Goal: Task Accomplishment & Management: Complete application form

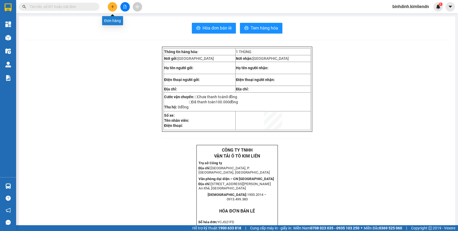
click at [113, 5] on icon "plus" at bounding box center [113, 7] width 4 height 4
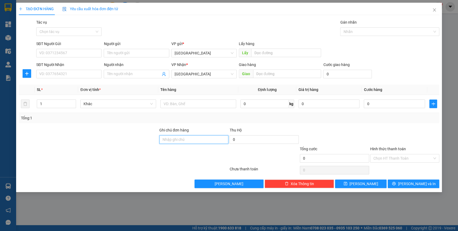
click at [166, 140] on input "Ghi chú đơn hàng" at bounding box center [193, 139] width 69 height 9
type input "77B 01688 HẢI 0935661591"
click at [164, 103] on input "text" at bounding box center [198, 104] width 76 height 9
type input "XỐP"
click at [257, 74] on input "text" at bounding box center [287, 74] width 68 height 9
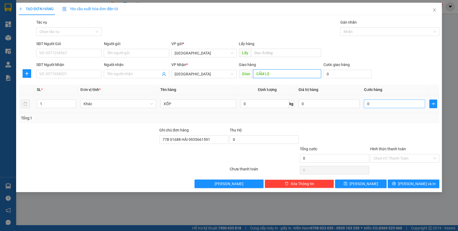
type input "CẨM LẸ"
click at [371, 105] on input "0" at bounding box center [394, 104] width 61 height 9
type input "1"
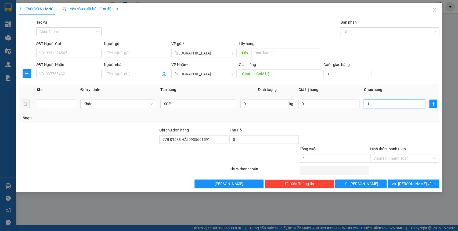
type input "10"
type input "100"
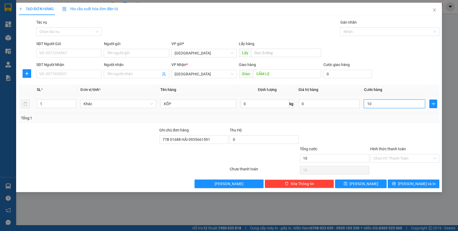
type input "100"
type input "1.000"
type input "10.000"
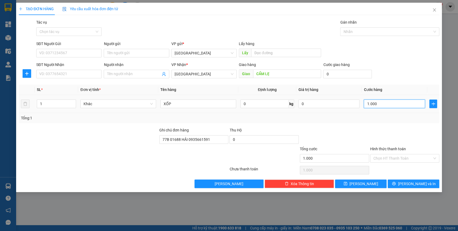
type input "10.000"
type input "100.000"
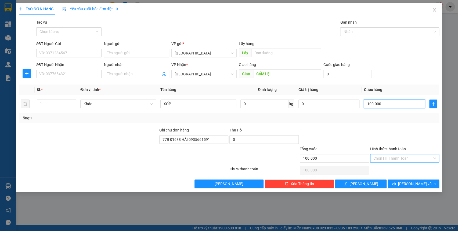
type input "100.000"
click at [402, 160] on input "Hình thức thanh toán" at bounding box center [402, 158] width 59 height 8
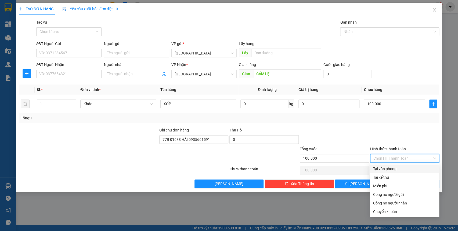
click at [384, 168] on div "Tại văn phòng" at bounding box center [404, 169] width 63 height 6
type input "0"
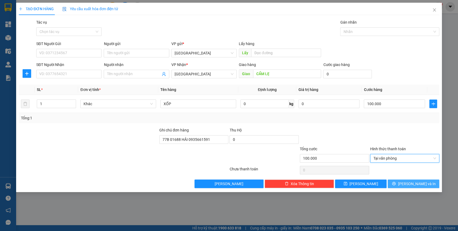
click at [396, 184] on icon "printer" at bounding box center [394, 184] width 4 height 4
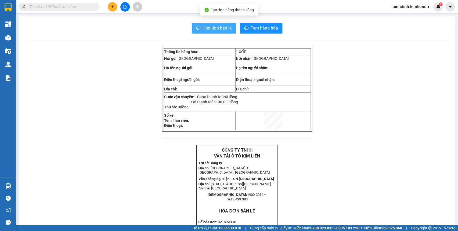
click at [196, 30] on icon "printer" at bounding box center [198, 28] width 4 height 4
click at [113, 6] on icon "plus" at bounding box center [113, 7] width 4 height 4
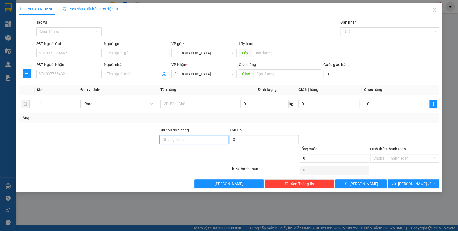
click at [164, 139] on input "Ghi chú đơn hàng" at bounding box center [193, 139] width 69 height 9
type input "77b01688 - 0935661591"
click at [167, 103] on input "text" at bounding box center [198, 104] width 76 height 9
type input "XỐP"
click at [254, 73] on input "text" at bounding box center [287, 74] width 68 height 9
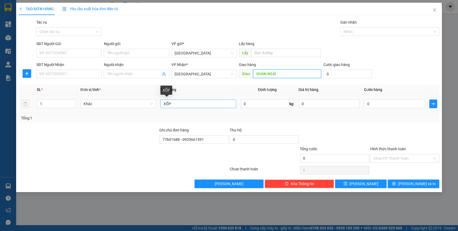
type input "QUẢN NGÃI"
click at [176, 105] on input "XỐP" at bounding box center [198, 104] width 76 height 9
type input "XỐP TẬN NƠI"
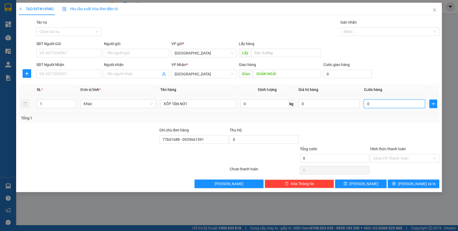
click at [370, 104] on input "0" at bounding box center [394, 104] width 61 height 9
type input "1"
type input "10"
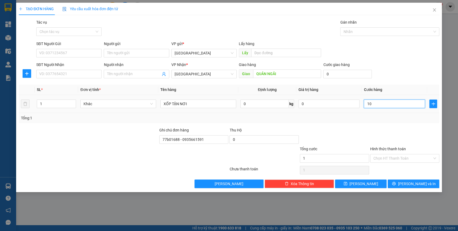
type input "10"
type input "100"
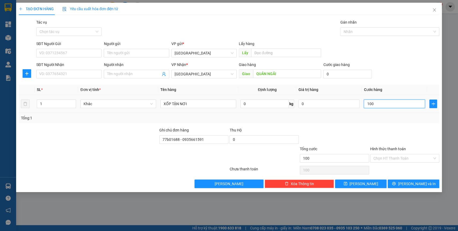
type input "1.000"
type input "10.000"
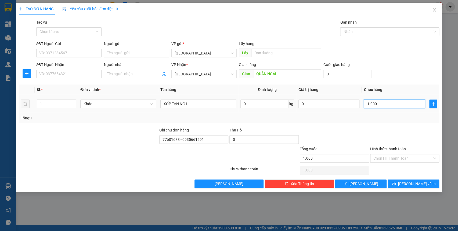
type input "10.000"
type input "100.000"
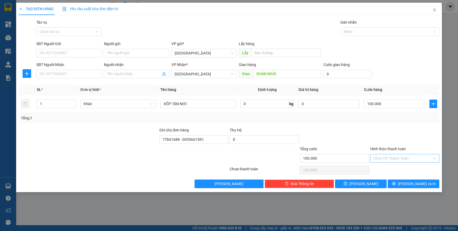
click at [400, 159] on input "Hình thức thanh toán" at bounding box center [402, 158] width 59 height 8
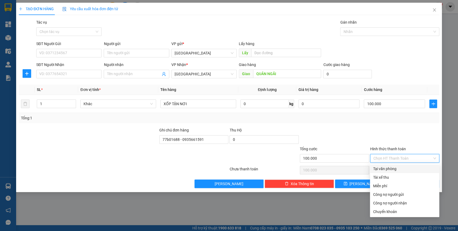
click at [401, 170] on div "Tại văn phòng" at bounding box center [404, 169] width 63 height 6
type input "0"
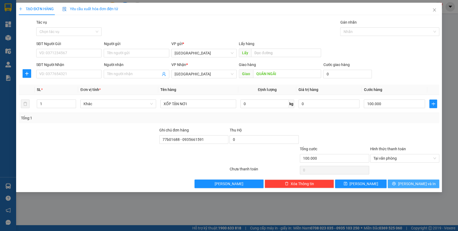
click at [396, 185] on icon "printer" at bounding box center [394, 184] width 4 height 4
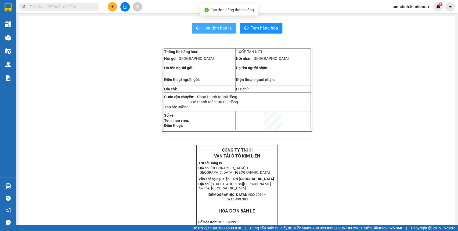
click at [196, 27] on icon "printer" at bounding box center [198, 28] width 4 height 4
click at [116, 7] on button at bounding box center [112, 6] width 9 height 9
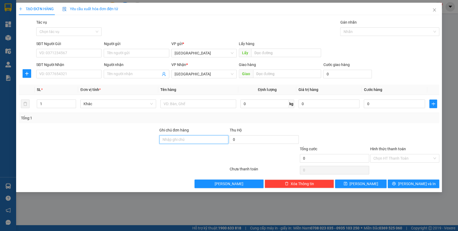
click at [164, 140] on input "Ghi chú đơn hàng" at bounding box center [193, 139] width 69 height 9
type input "77b01688 - 0935661591"
click at [199, 142] on input "77b01688 - 0935661591" at bounding box center [193, 139] width 69 height 9
click at [44, 105] on input "1" at bounding box center [56, 104] width 39 height 8
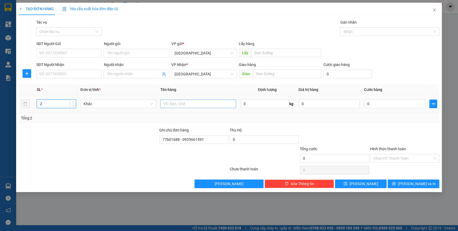
type input "2"
click at [170, 104] on input "text" at bounding box center [198, 104] width 76 height 9
click at [175, 104] on input "XỐP" at bounding box center [198, 104] width 76 height 9
type input "XỐP TẬN NƠI"
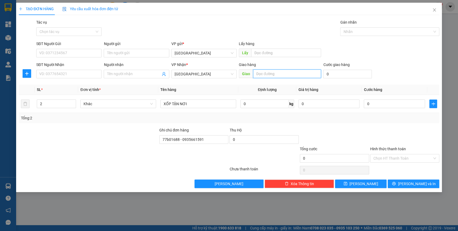
click at [255, 74] on input "text" at bounding box center [287, 74] width 68 height 9
type input "D"
type input "[GEOGRAPHIC_DATA]"
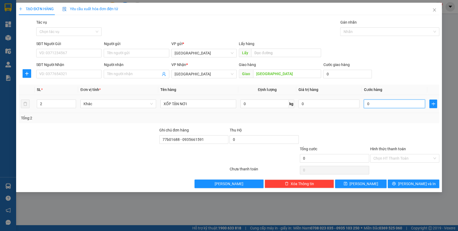
click at [371, 105] on input "0" at bounding box center [394, 104] width 61 height 9
type input "2"
type input "20"
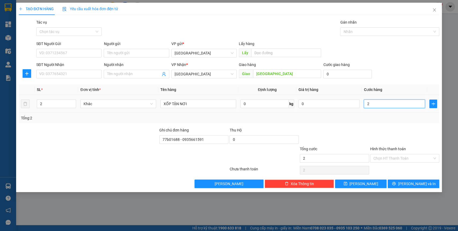
type input "20"
type input "200"
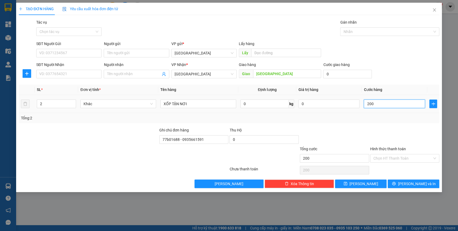
type input "2.000"
type input "20.000"
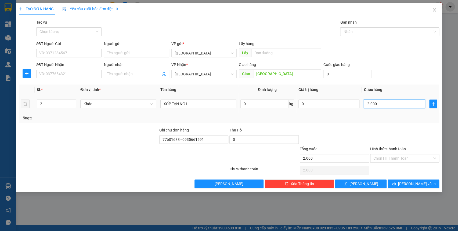
type input "20.000"
type input "200.000"
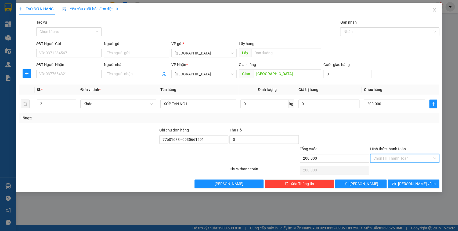
click at [391, 159] on input "Hình thức thanh toán" at bounding box center [402, 158] width 59 height 8
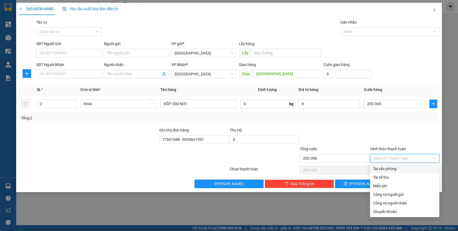
click at [403, 169] on div "Tại văn phòng" at bounding box center [404, 169] width 63 height 6
type input "0"
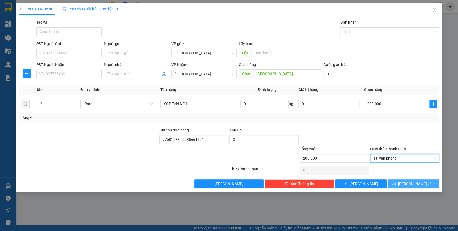
click at [396, 183] on icon "printer" at bounding box center [394, 184] width 4 height 4
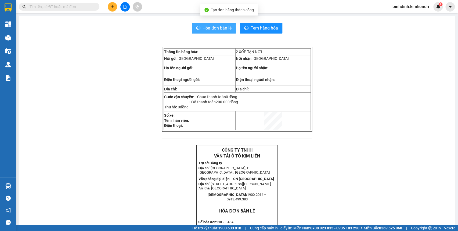
click at [196, 27] on icon "printer" at bounding box center [198, 28] width 4 height 4
click at [111, 9] on button at bounding box center [112, 6] width 9 height 9
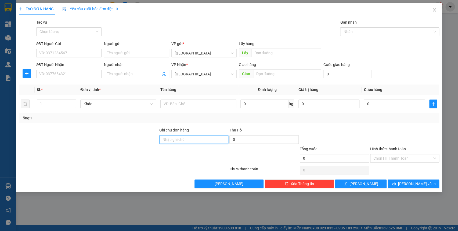
click at [169, 141] on input "Ghi chú đơn hàng" at bounding box center [193, 139] width 69 height 9
type input "77B00837 BẢO 0906405836"
click at [173, 105] on input "text" at bounding box center [198, 104] width 76 height 9
type input "XỐP"
click at [260, 75] on input "text" at bounding box center [287, 74] width 68 height 9
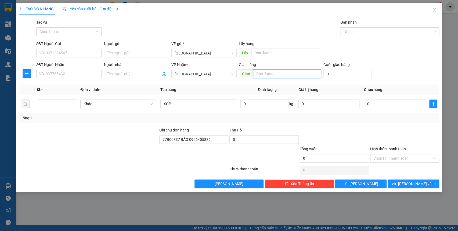
type input "D"
type input "[GEOGRAPHIC_DATA]"
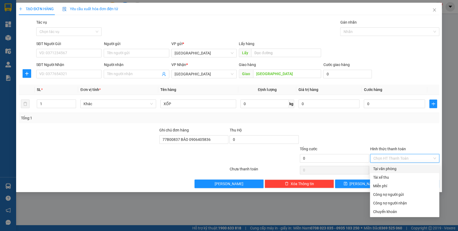
drag, startPoint x: 384, startPoint y: 158, endPoint x: 416, endPoint y: 175, distance: 35.9
click at [384, 158] on input "Hình thức thanh toán" at bounding box center [402, 158] width 59 height 8
drag, startPoint x: 353, startPoint y: 143, endPoint x: 357, endPoint y: 153, distance: 11.5
click at [354, 147] on form "Ghi chú đơn hàng 77B00837 BẢO 0906405836 Thu Hộ 0 Tổng cước 0 Hình thức thanh t…" at bounding box center [229, 146] width 421 height 38
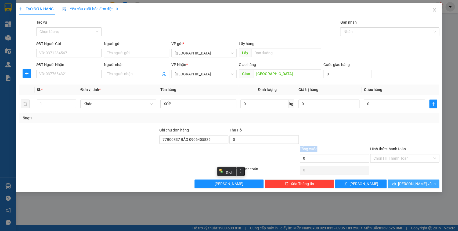
click at [396, 182] on icon "printer" at bounding box center [394, 184] width 4 height 4
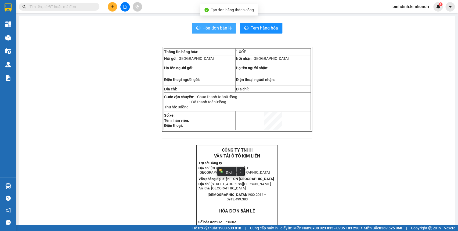
click at [197, 27] on icon "printer" at bounding box center [198, 28] width 4 height 4
click at [109, 8] on button at bounding box center [112, 6] width 9 height 9
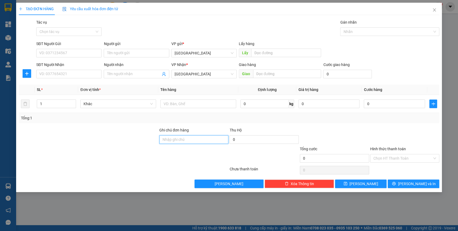
click at [169, 140] on input "Ghi chú đơn hàng" at bounding box center [193, 139] width 69 height 9
click at [183, 139] on input "77H05872" at bounding box center [193, 139] width 69 height 9
type input "77H05872 ỐM 0931900008"
click at [174, 105] on input "text" at bounding box center [198, 104] width 76 height 9
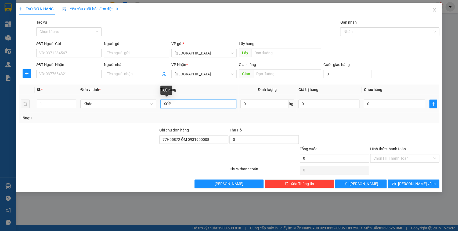
click at [175, 103] on input "XỐP" at bounding box center [198, 104] width 76 height 9
type input "XỐP TẠN NƠI"
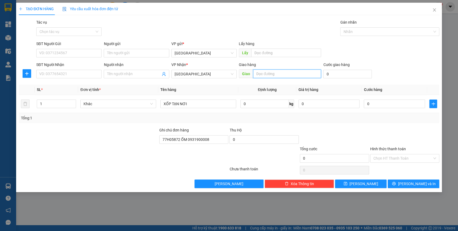
click at [258, 73] on input "text" at bounding box center [287, 74] width 68 height 9
type input "D"
type input "[GEOGRAPHIC_DATA]"
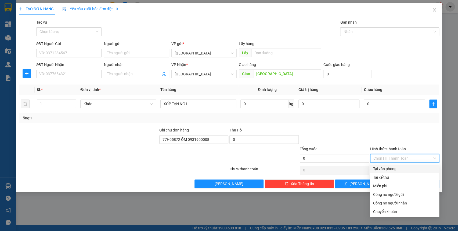
drag, startPoint x: 388, startPoint y: 159, endPoint x: 382, endPoint y: 161, distance: 7.1
click at [388, 159] on input "Hình thức thanh toán" at bounding box center [402, 158] width 59 height 8
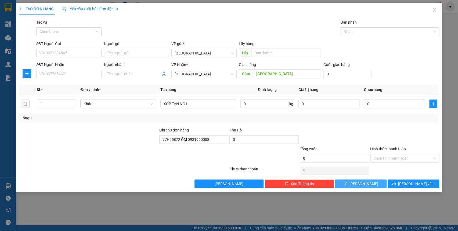
drag, startPoint x: 336, startPoint y: 138, endPoint x: 371, endPoint y: 183, distance: 56.6
click at [337, 143] on div at bounding box center [334, 136] width 70 height 19
click at [396, 182] on icon "printer" at bounding box center [394, 184] width 4 height 4
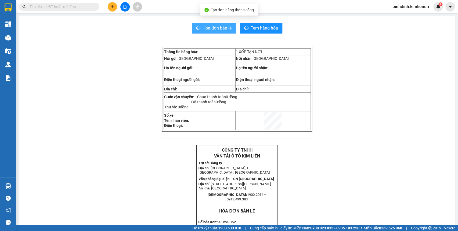
click at [198, 26] on icon "printer" at bounding box center [198, 28] width 4 height 4
click at [116, 5] on button at bounding box center [112, 6] width 9 height 9
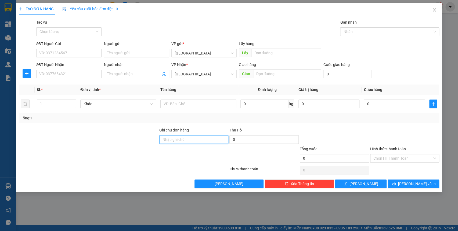
click at [165, 139] on input "Ghi chú đơn hàng" at bounding box center [193, 139] width 69 height 9
type input "77H05872 ỐM 0931900008"
click at [255, 73] on input "text" at bounding box center [287, 74] width 68 height 9
type input "D"
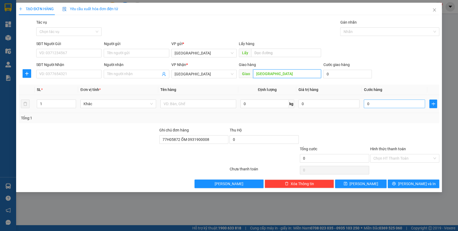
type input "[GEOGRAPHIC_DATA]"
click at [371, 104] on input "0" at bounding box center [394, 104] width 61 height 9
type input "1"
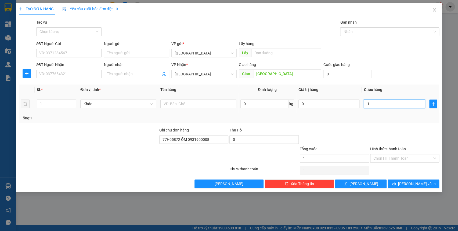
type input "10"
type input "100"
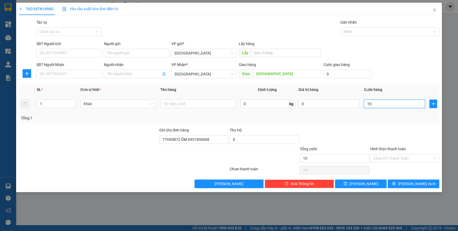
type input "100"
type input "1.000"
type input "10.000"
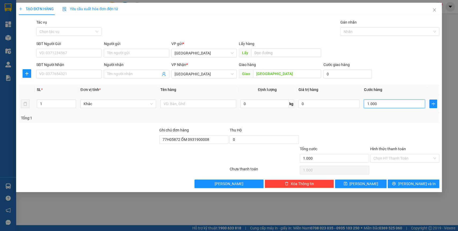
type input "10.000"
type input "100.000"
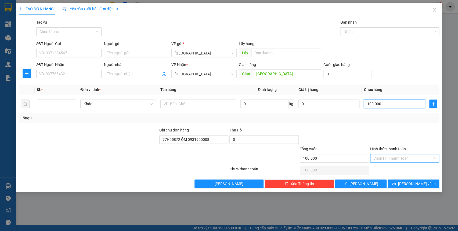
type input "100.000"
click at [387, 158] on input "Hình thức thanh toán" at bounding box center [402, 158] width 59 height 8
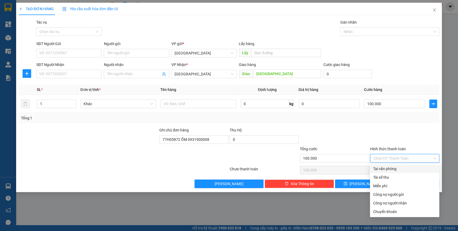
click at [400, 169] on div "Tại văn phòng" at bounding box center [404, 169] width 63 height 6
type input "0"
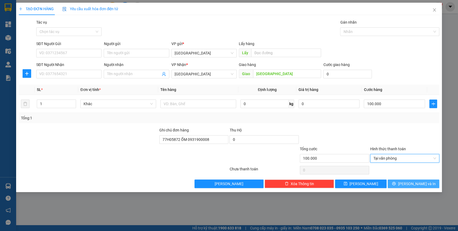
click at [396, 183] on icon "printer" at bounding box center [394, 184] width 4 height 4
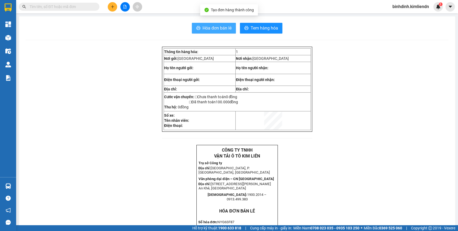
click at [196, 29] on icon "printer" at bounding box center [198, 28] width 4 height 4
click at [112, 9] on button at bounding box center [112, 6] width 9 height 9
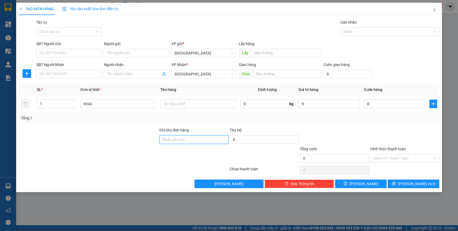
click at [167, 140] on input "Ghi chú đơn hàng" at bounding box center [193, 139] width 69 height 9
type input "77B05872 ỐM 0931900008"
click at [253, 73] on input "text" at bounding box center [287, 74] width 68 height 9
type input "D"
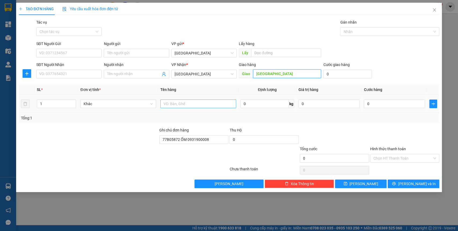
type input "[GEOGRAPHIC_DATA]"
click at [170, 103] on input "text" at bounding box center [198, 104] width 76 height 9
type input "XỐP"
click at [373, 105] on input "0" at bounding box center [394, 104] width 61 height 9
type input "5"
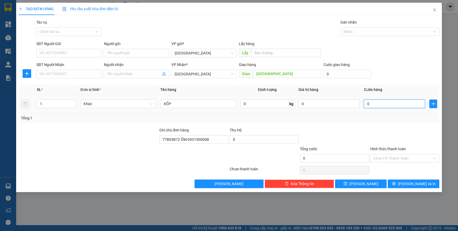
type input "5"
type input "50"
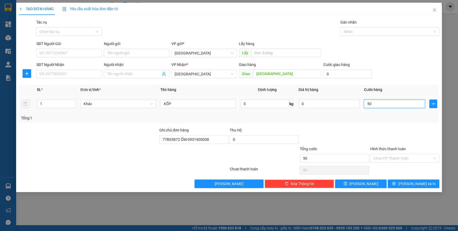
type input "500"
type input "5.000"
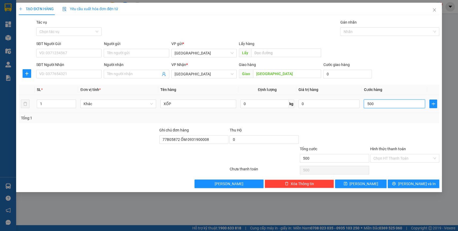
type input "5.000"
type input "50.000"
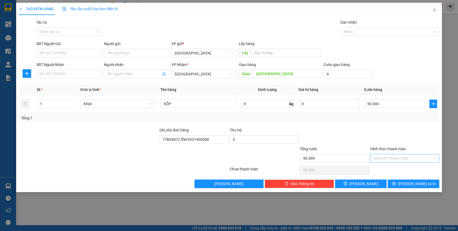
click at [402, 159] on input "Hình thức thanh toán" at bounding box center [402, 158] width 59 height 8
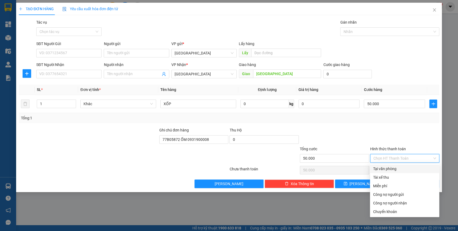
click at [395, 168] on div "Tại văn phòng" at bounding box center [404, 169] width 63 height 6
type input "0"
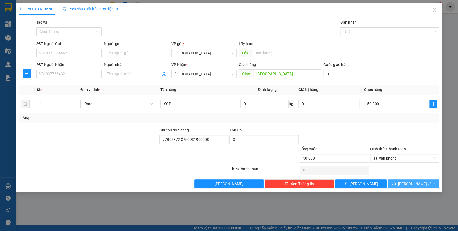
click at [396, 182] on icon "printer" at bounding box center [394, 184] width 4 height 4
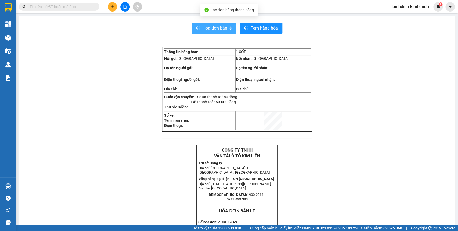
click at [196, 26] on icon "printer" at bounding box center [198, 28] width 4 height 4
click at [109, 5] on button at bounding box center [112, 6] width 9 height 9
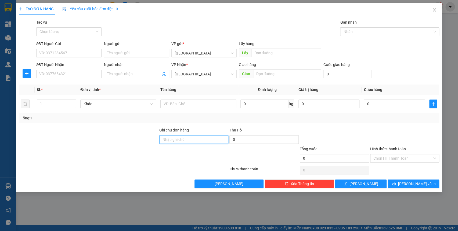
click at [161, 138] on input "Ghi chú đơn hàng" at bounding box center [193, 139] width 69 height 9
type input "77B00837 BẢO 0906405836"
click at [170, 105] on input "text" at bounding box center [198, 104] width 76 height 9
type input "KIỆN TẬN NƠI"
click at [253, 73] on input "text" at bounding box center [287, 74] width 68 height 9
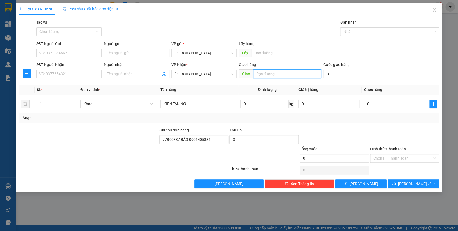
type input "D"
type input "[GEOGRAPHIC_DATA]"
click at [403, 157] on input "Hình thức thanh toán" at bounding box center [402, 158] width 59 height 8
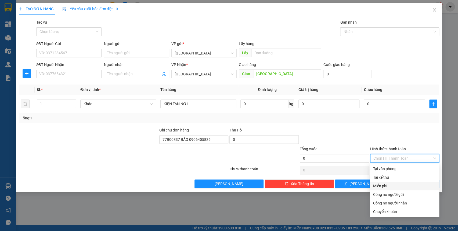
drag, startPoint x: 343, startPoint y: 138, endPoint x: 350, endPoint y: 152, distance: 15.0
click at [344, 142] on div at bounding box center [334, 136] width 70 height 19
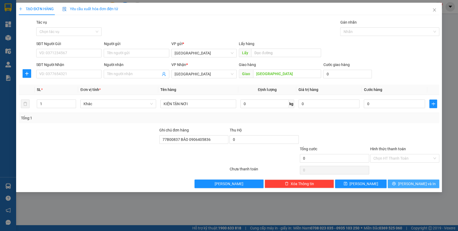
drag, startPoint x: 405, startPoint y: 183, endPoint x: 406, endPoint y: 180, distance: 3.0
click at [396, 182] on icon "printer" at bounding box center [394, 184] width 4 height 4
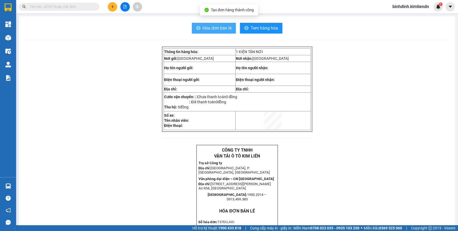
click at [197, 26] on icon "printer" at bounding box center [198, 28] width 4 height 4
